Goal: Information Seeking & Learning: Learn about a topic

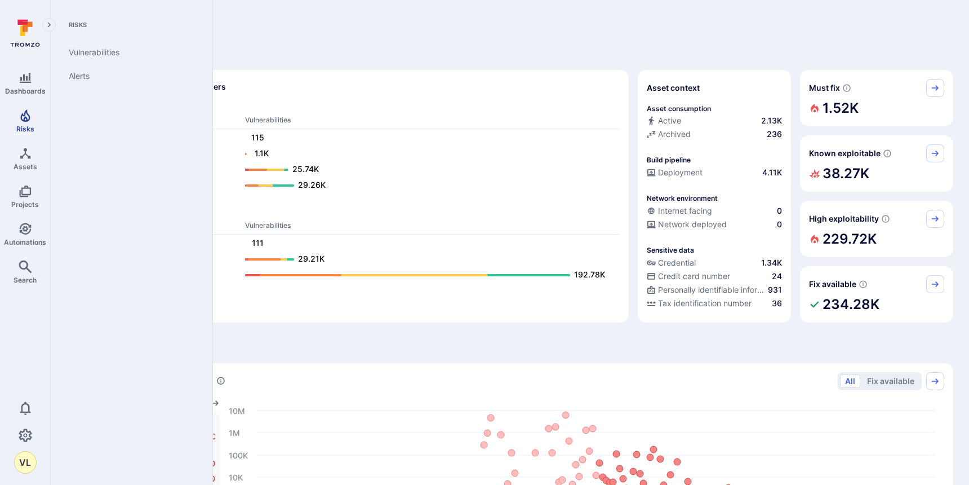
click at [22, 128] on span "Risks" at bounding box center [25, 129] width 18 height 8
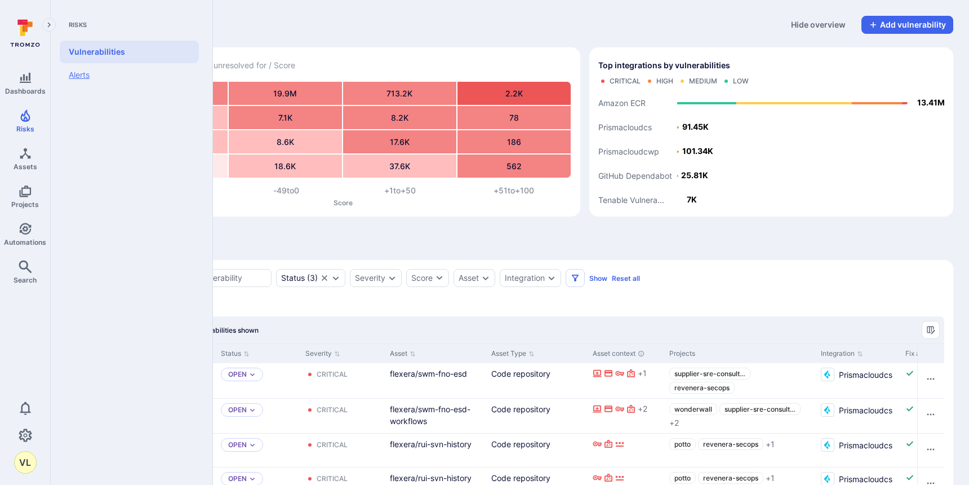
click at [88, 80] on link "Alerts" at bounding box center [129, 75] width 139 height 24
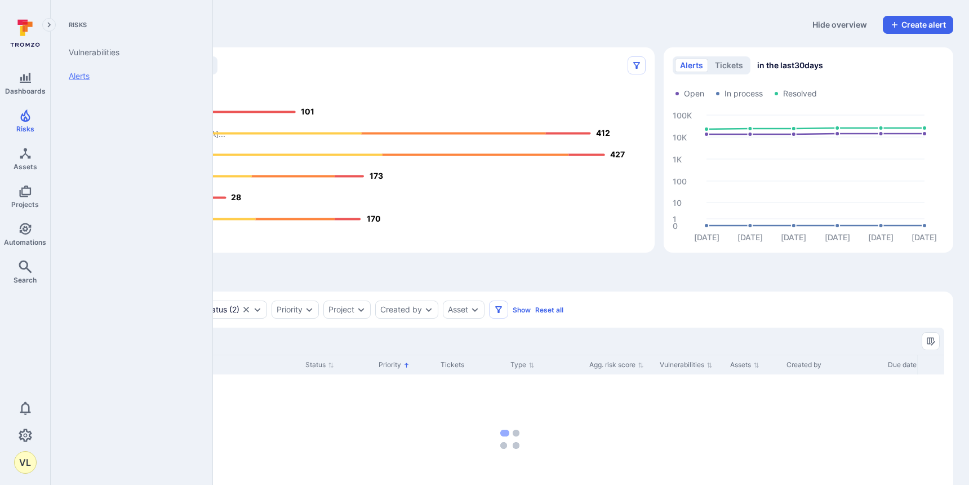
click at [73, 79] on link "Alerts" at bounding box center [129, 76] width 139 height 24
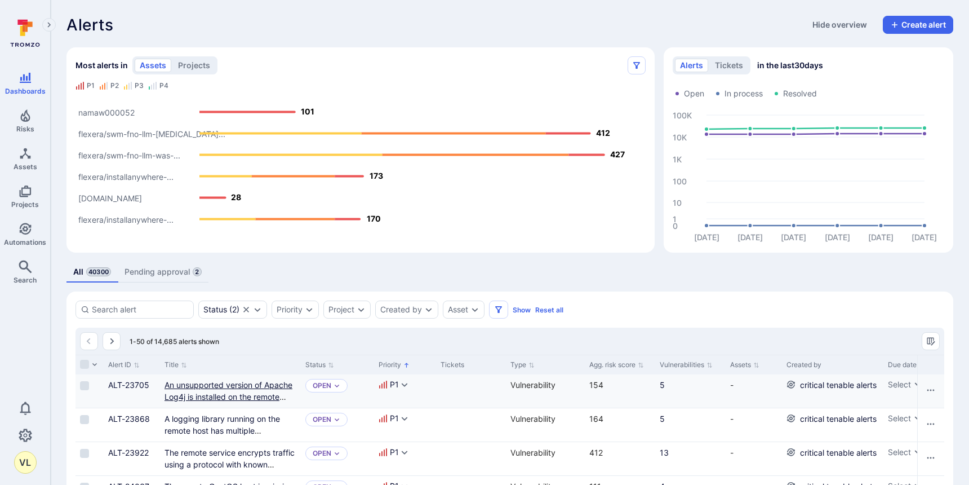
click at [221, 389] on link "An unsupported version of Apache Log4j is installed on the remote host." at bounding box center [229, 396] width 128 height 33
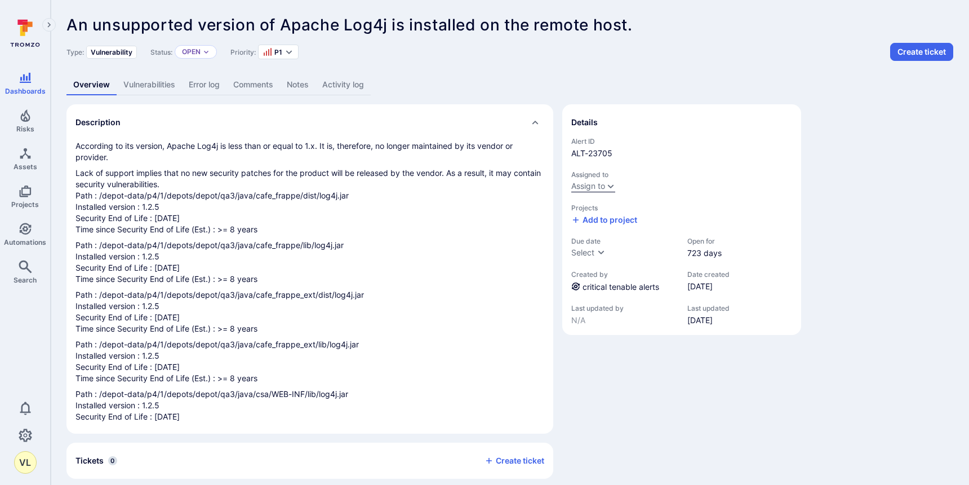
click at [609, 182] on icon "Expand dropdown" at bounding box center [610, 185] width 9 height 9
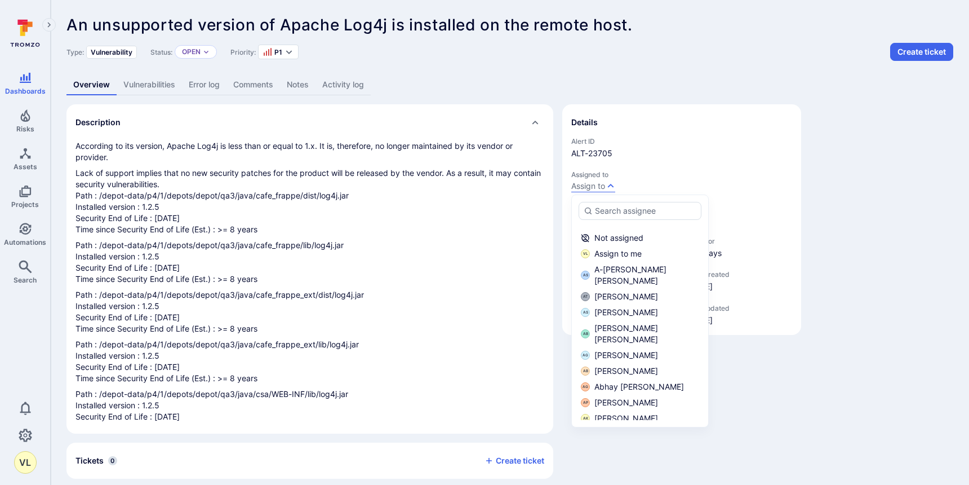
click at [666, 115] on div "Details" at bounding box center [681, 122] width 221 height 18
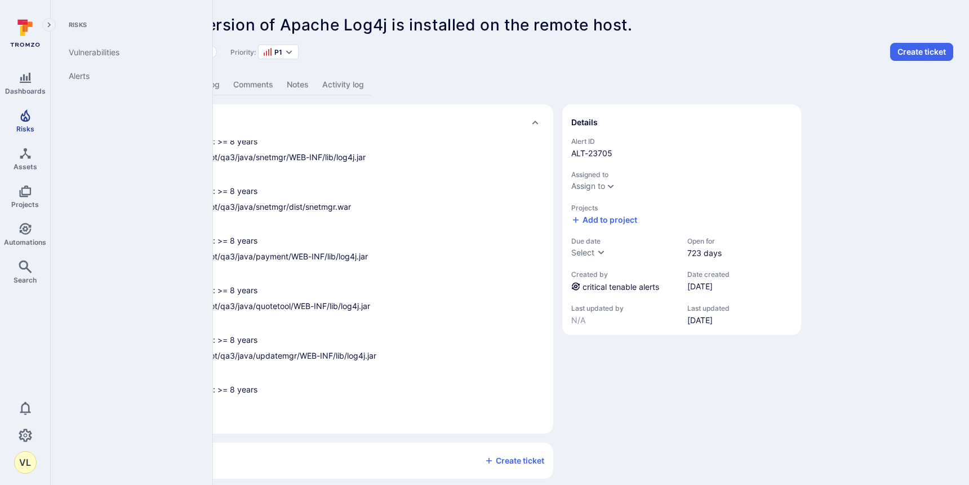
click at [36, 110] on link "Risks" at bounding box center [25, 120] width 50 height 33
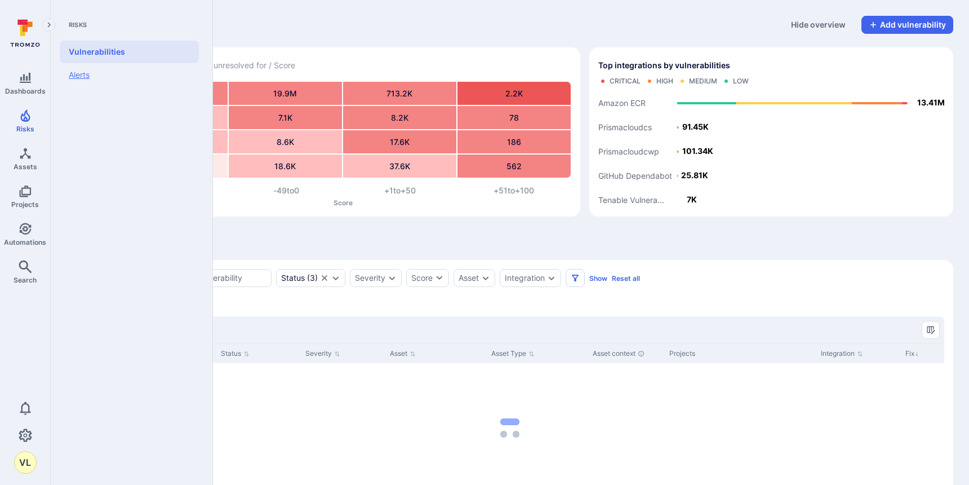
click at [77, 66] on link "Alerts" at bounding box center [129, 75] width 139 height 24
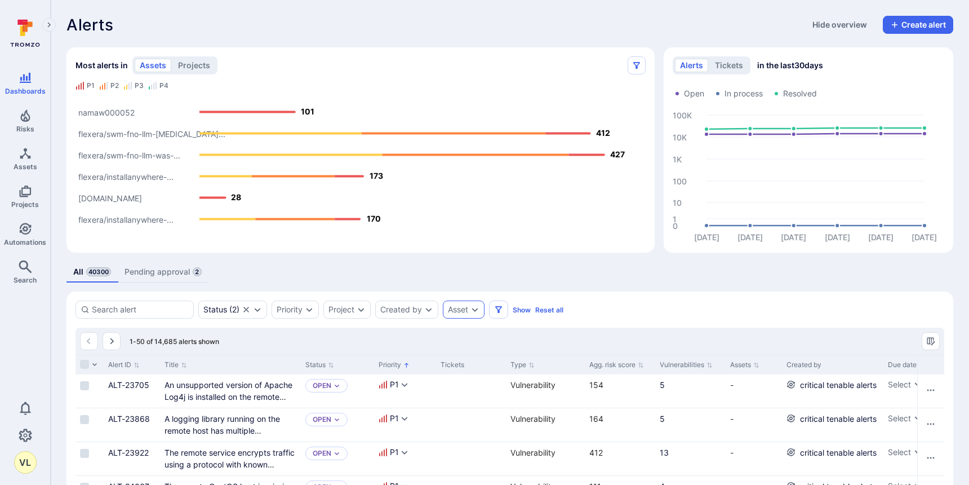
click at [464, 309] on div "Asset" at bounding box center [458, 309] width 20 height 9
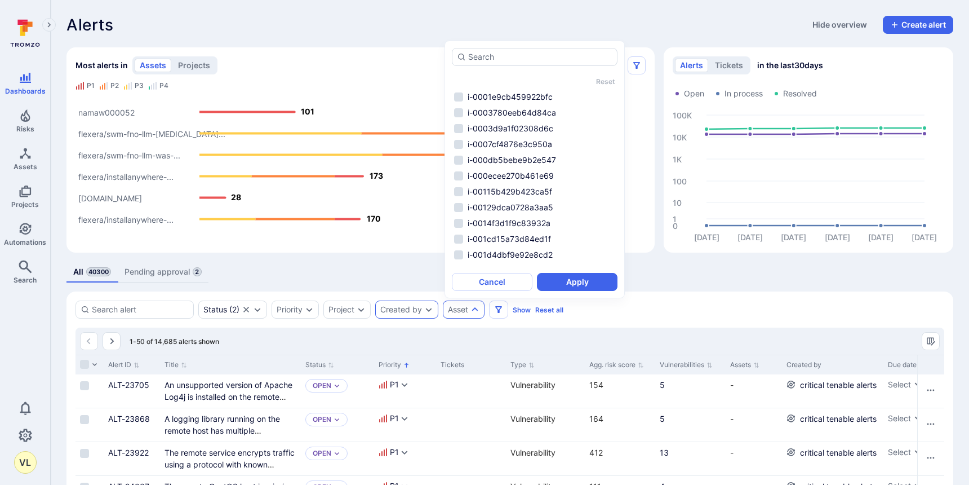
click at [426, 312] on icon "Expand dropdown" at bounding box center [428, 309] width 9 height 9
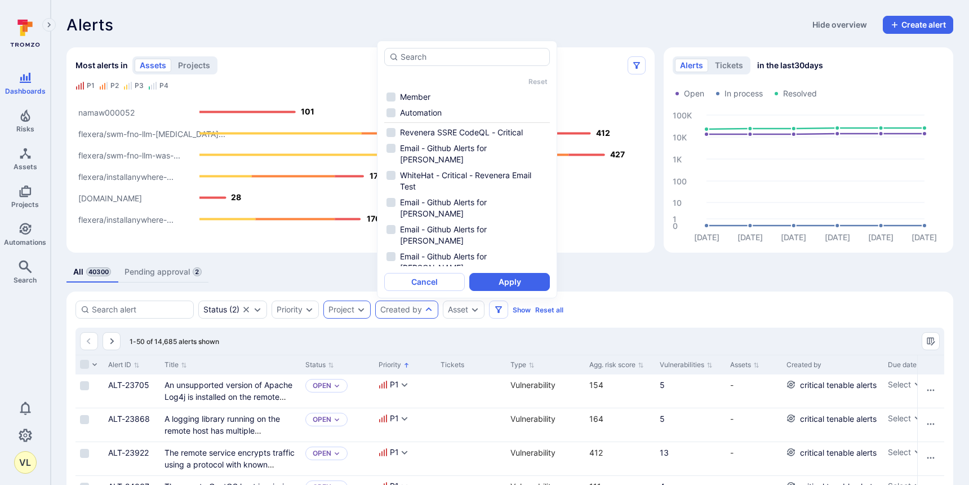
click at [362, 312] on icon "Expand dropdown" at bounding box center [361, 309] width 9 height 9
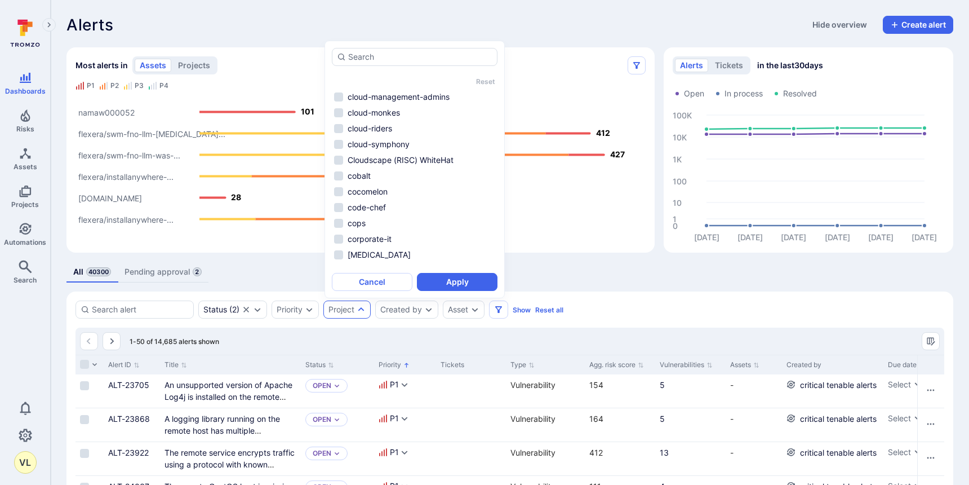
scroll to position [1089, 0]
click at [378, 282] on button "Cancel" at bounding box center [372, 282] width 81 height 18
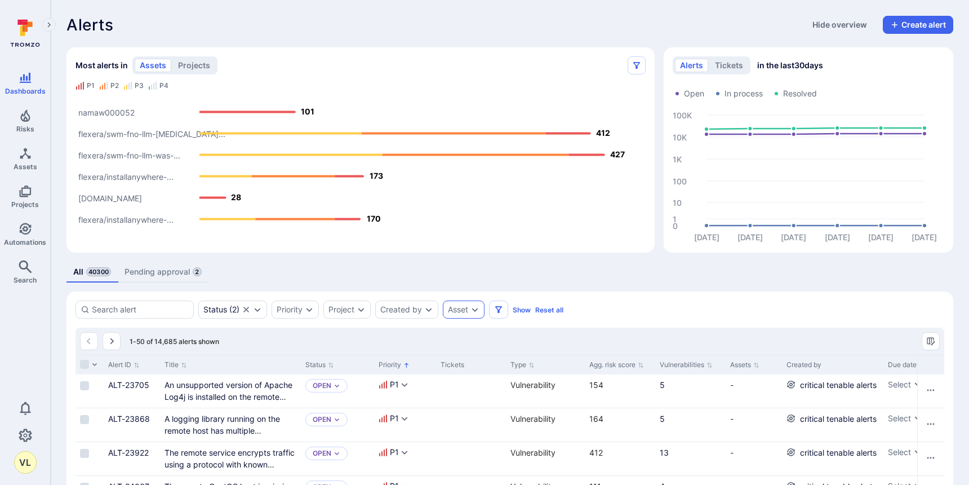
click at [467, 313] on div "Asset" at bounding box center [458, 309] width 20 height 9
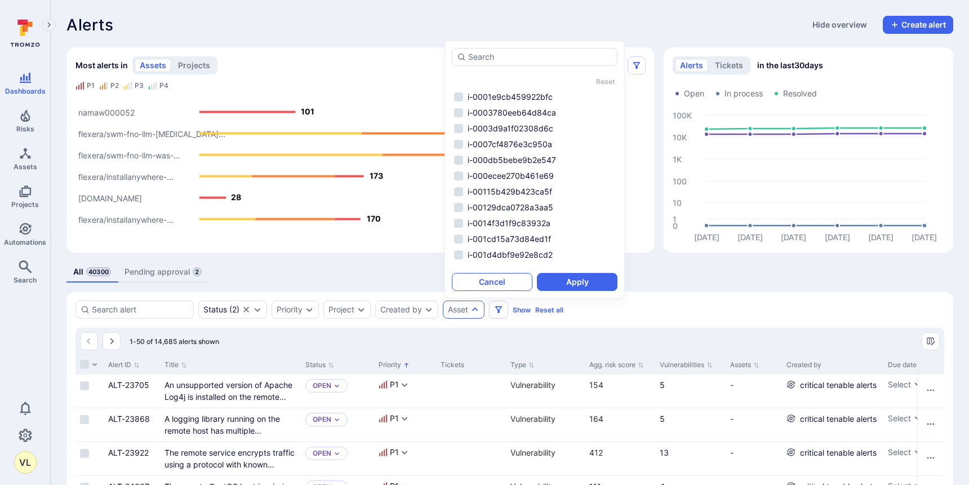
click at [469, 274] on button "Cancel" at bounding box center [492, 282] width 81 height 18
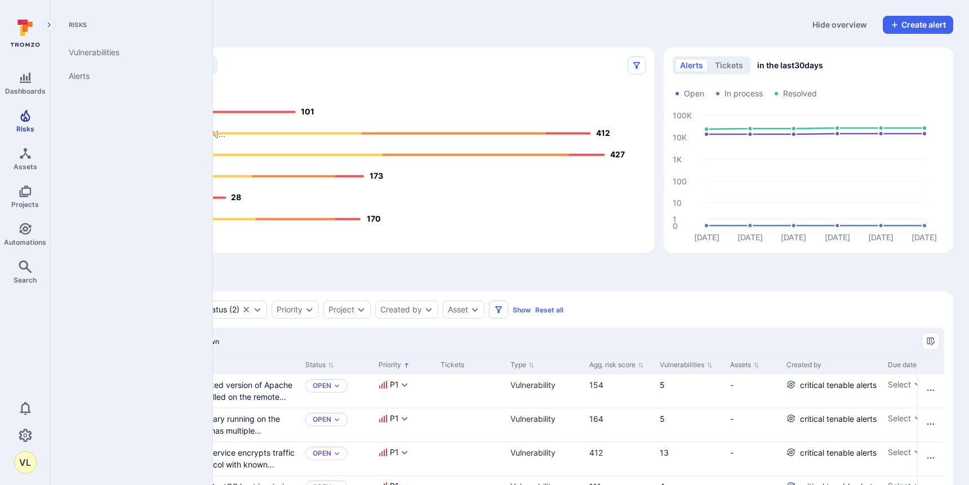
click at [20, 118] on icon "Risks" at bounding box center [26, 116] width 14 height 14
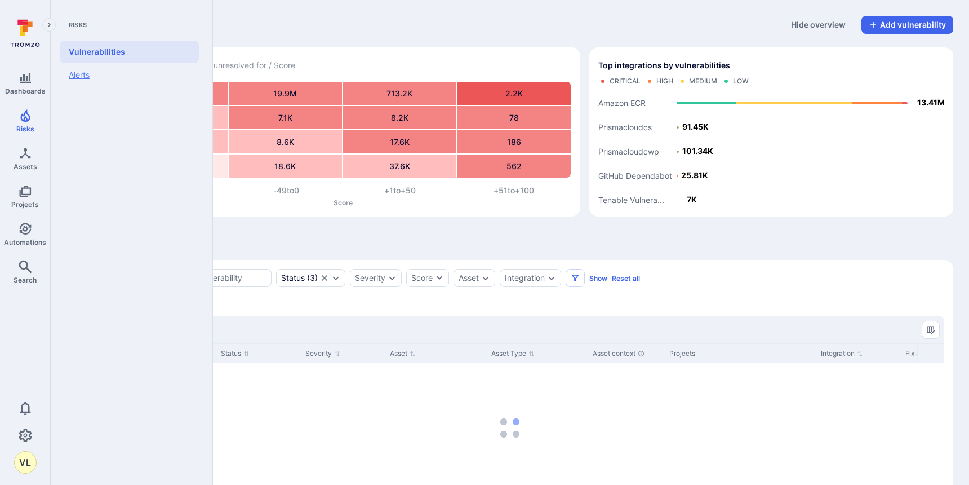
click at [82, 78] on link "Alerts" at bounding box center [129, 75] width 139 height 24
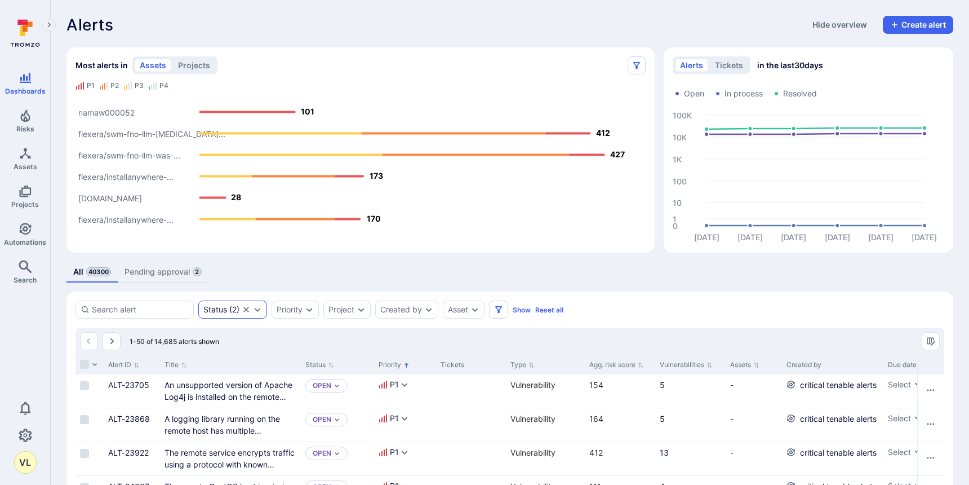
click at [258, 308] on icon "Expand dropdown" at bounding box center [257, 309] width 9 height 9
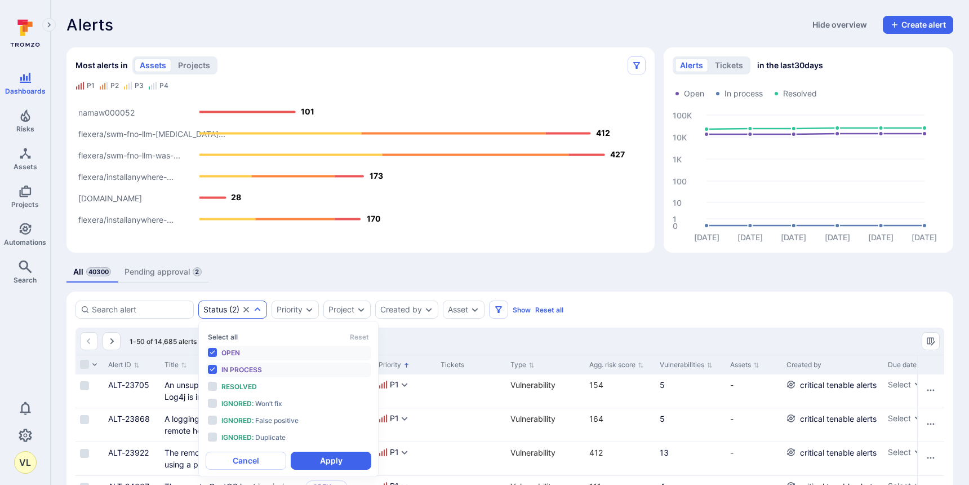
scroll to position [9, 0]
click at [245, 459] on button "Cancel" at bounding box center [246, 460] width 81 height 18
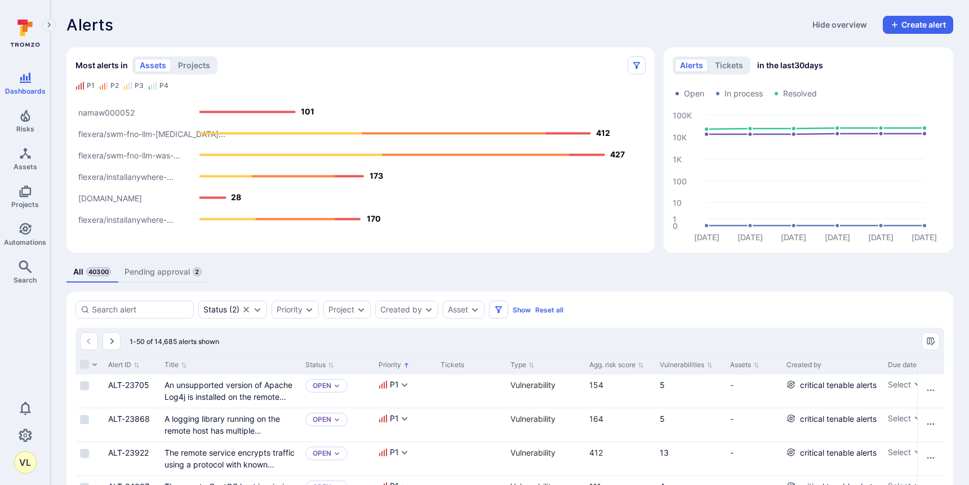
scroll to position [0, 0]
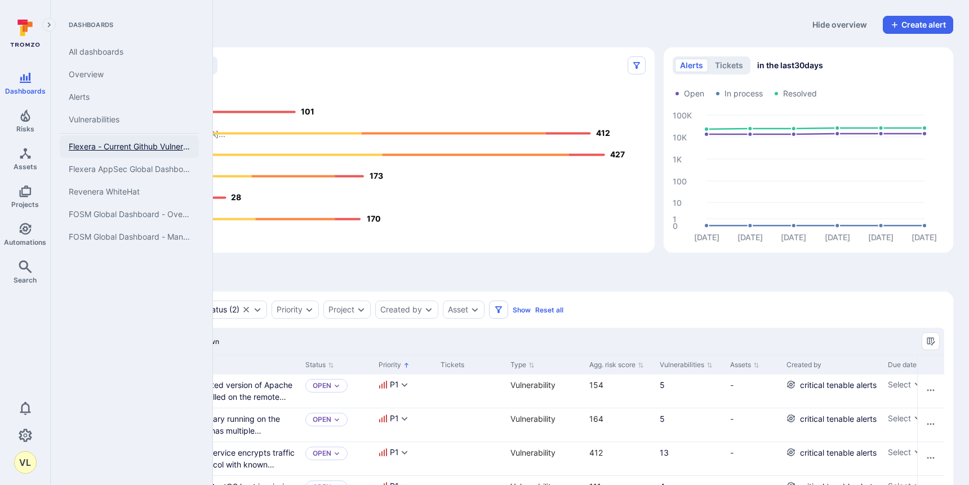
click at [132, 144] on span "Flexera - Current Github Vulnerabilities" at bounding box center [129, 146] width 121 height 10
